Goal: Navigation & Orientation: Find specific page/section

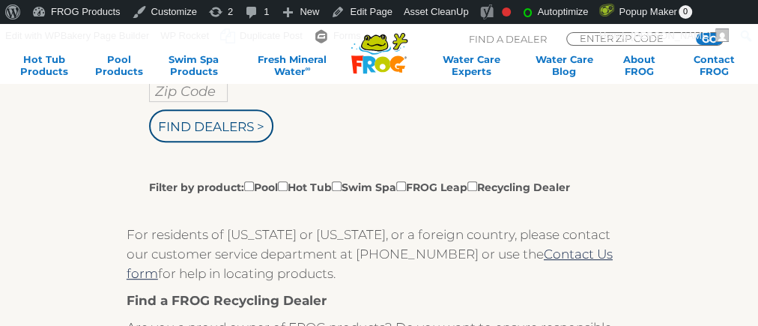
click at [168, 94] on input "Zip Code" at bounding box center [188, 90] width 79 height 22
type input "55343"
click at [149, 109] on input "Find Dealers >" at bounding box center [211, 125] width 124 height 33
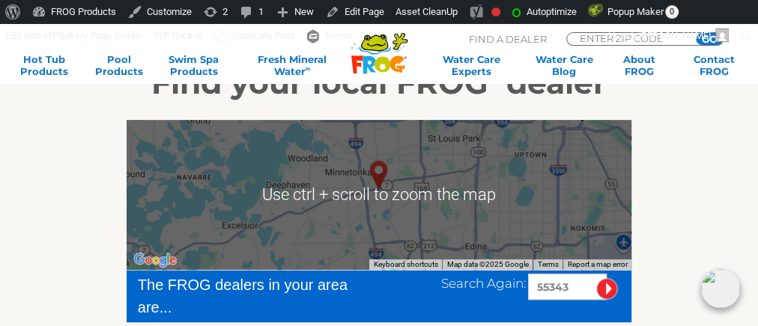
scroll to position [222, 0]
click at [436, 207] on div at bounding box center [379, 195] width 505 height 150
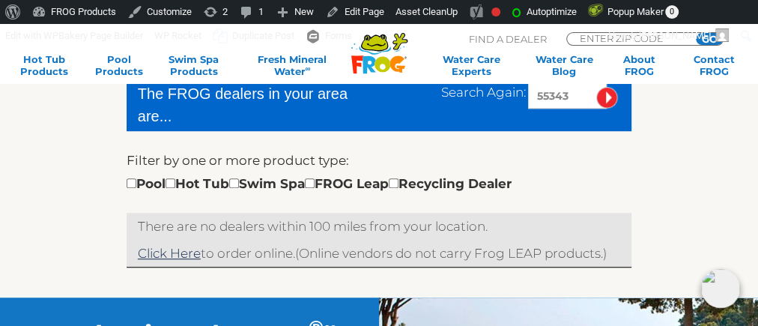
scroll to position [419, 0]
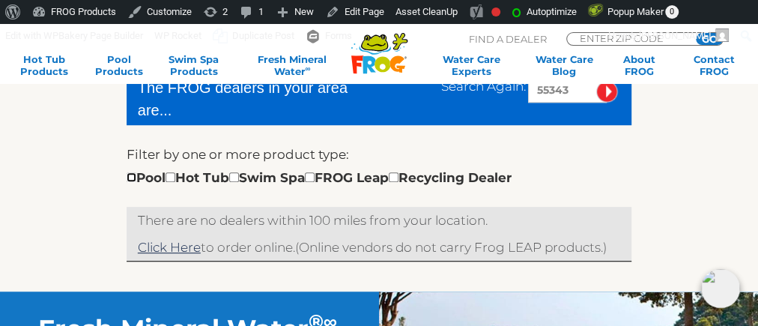
click at [130, 174] on input "checkbox" at bounding box center [132, 177] width 10 height 10
checkbox input "true"
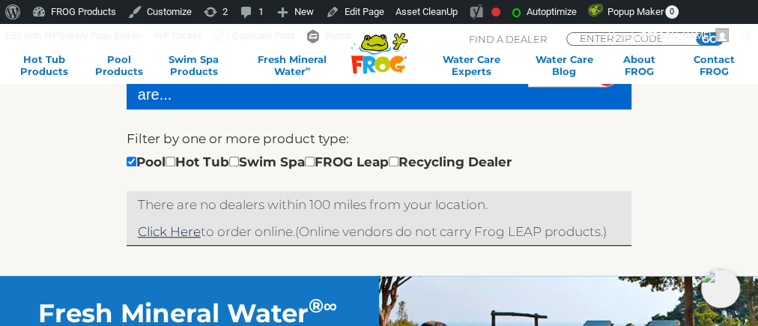
scroll to position [420, 0]
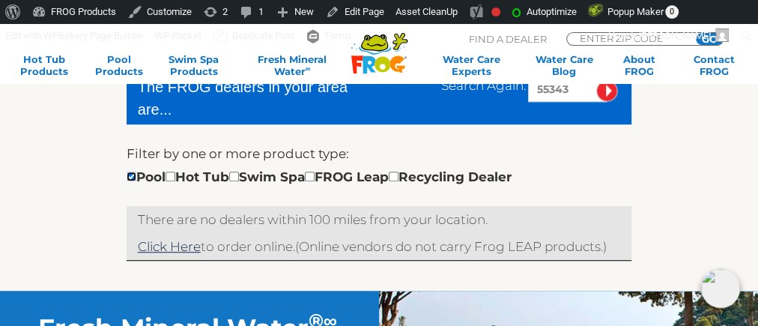
click at [128, 175] on input "checkbox" at bounding box center [132, 176] width 10 height 10
checkbox input "false"
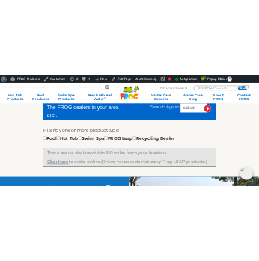
scroll to position [411, 0]
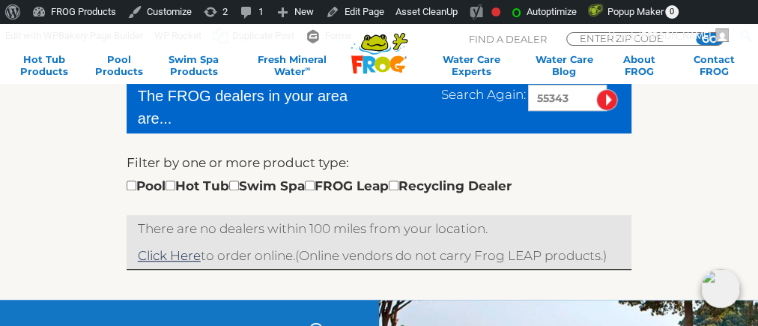
click at [59, 143] on div "← Move left → Move right ↑ Move up ↓ Move down + Zoom in - Zoom out Home Jump l…" at bounding box center [379, 105] width 758 height 387
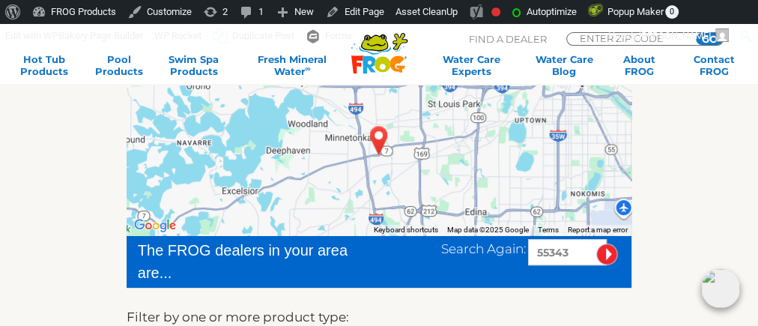
scroll to position [190, 0]
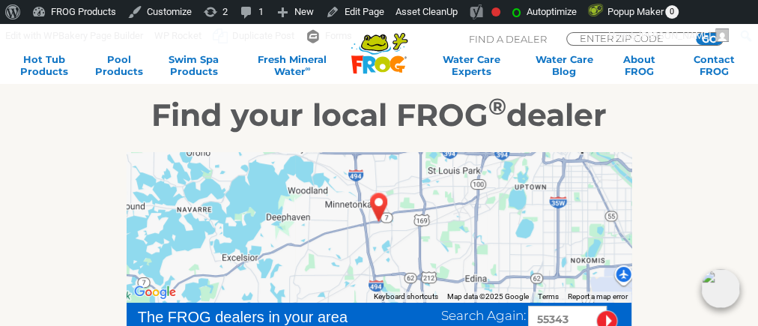
click at [421, 206] on div at bounding box center [379, 227] width 505 height 150
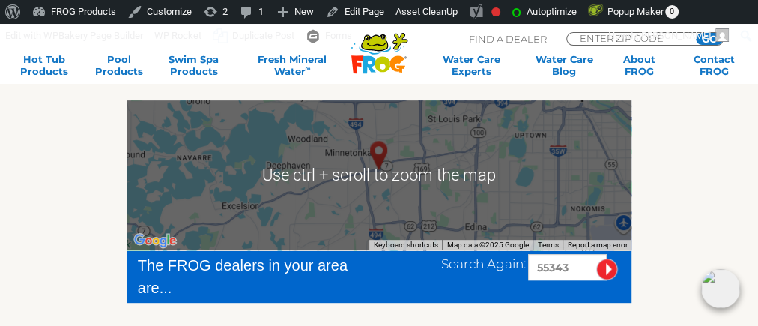
scroll to position [246, 0]
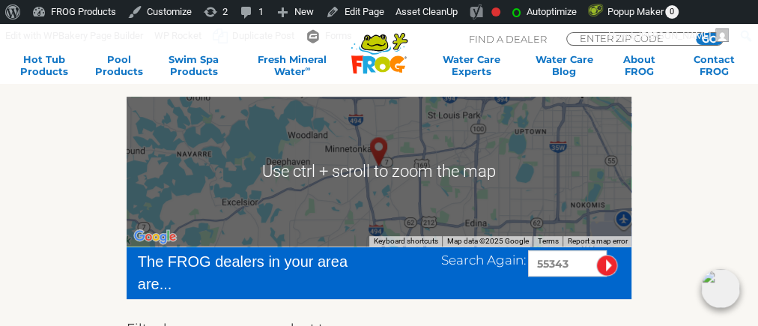
click at [543, 216] on div at bounding box center [379, 172] width 505 height 150
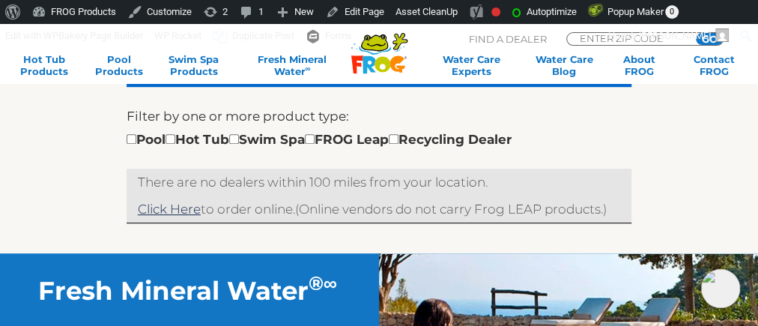
scroll to position [458, 0]
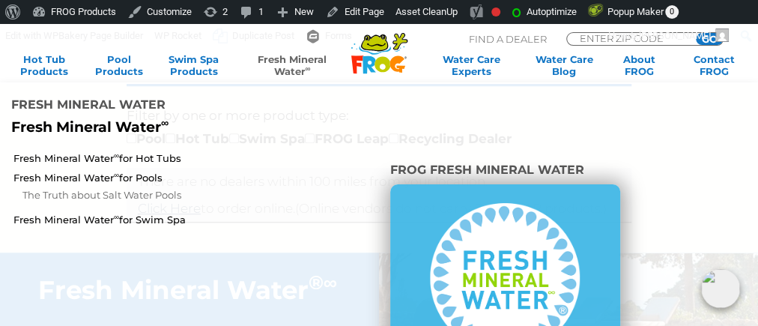
click at [369, 235] on li at bounding box center [315, 289] width 127 height 284
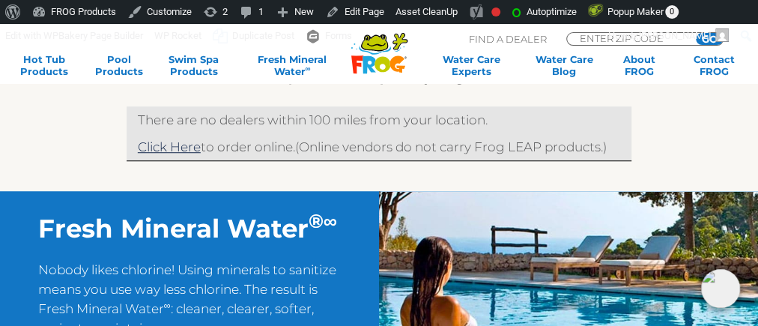
scroll to position [520, 0]
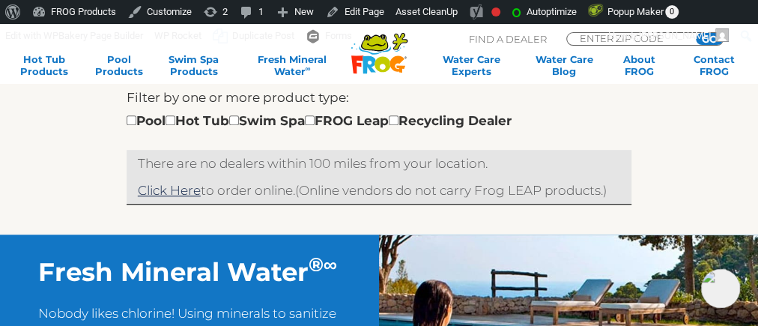
scroll to position [477, 0]
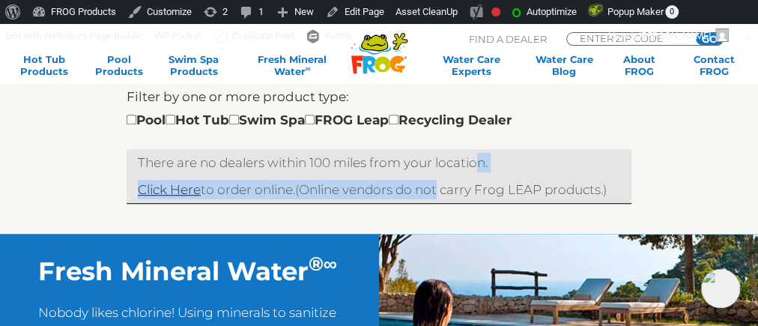
drag, startPoint x: 481, startPoint y: 161, endPoint x: 442, endPoint y: 178, distance: 42.6
click at [442, 178] on div "There are no dealers within 100 miles from your location. Click Here to order o…" at bounding box center [379, 176] width 505 height 55
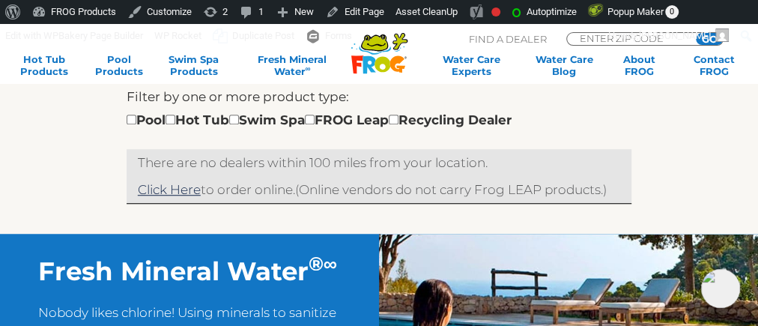
click at [465, 159] on p "There are no dealers within 100 miles from your location." at bounding box center [379, 162] width 483 height 19
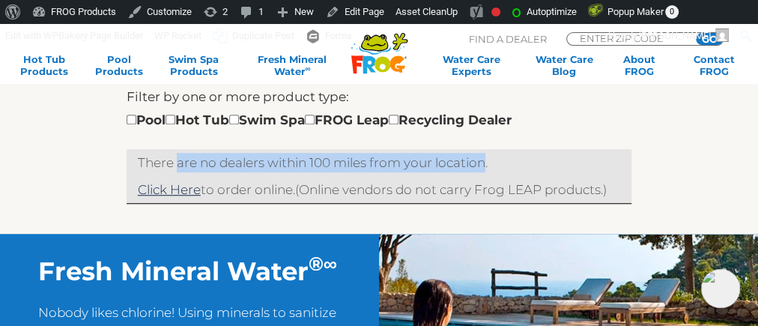
drag, startPoint x: 487, startPoint y: 161, endPoint x: 174, endPoint y: 163, distance: 312.9
click at [174, 163] on p "There are no dealers within 100 miles from your location." at bounding box center [379, 162] width 483 height 19
drag, startPoint x: 138, startPoint y: 162, endPoint x: 484, endPoint y: 159, distance: 345.9
click at [484, 159] on p "There are no dealers within 100 miles from your location." at bounding box center [379, 162] width 483 height 19
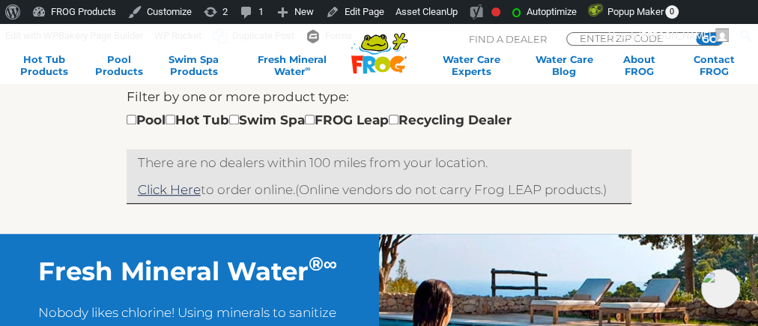
click at [112, 180] on div "← Move left → Move right ↑ Move up ↓ Move down + Zoom in - Zoom out Home Jump l…" at bounding box center [379, 40] width 758 height 387
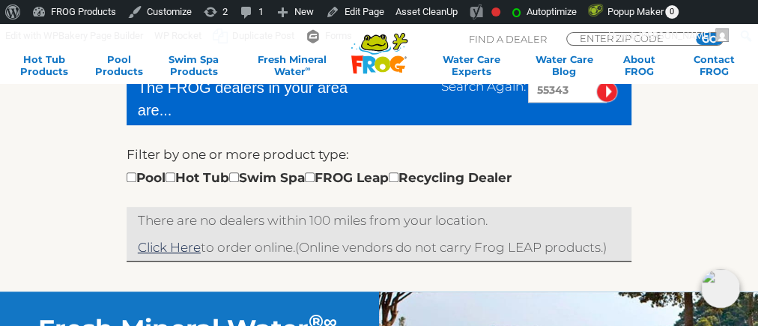
scroll to position [436, 0]
